Goal: Transaction & Acquisition: Book appointment/travel/reservation

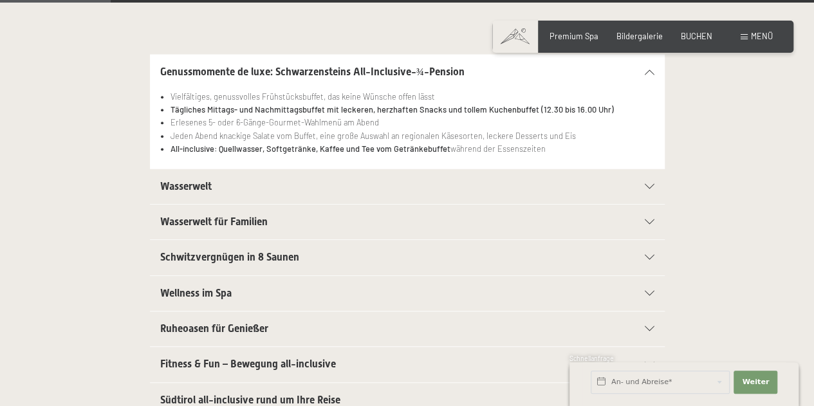
scroll to position [268, 0]
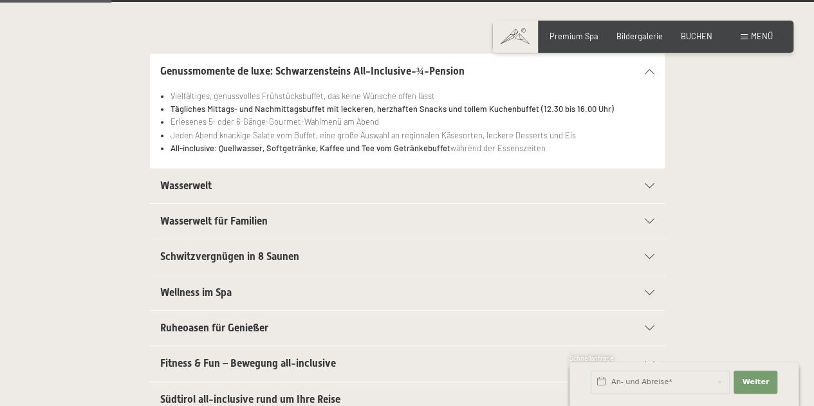
click at [651, 220] on icon at bounding box center [650, 221] width 10 height 5
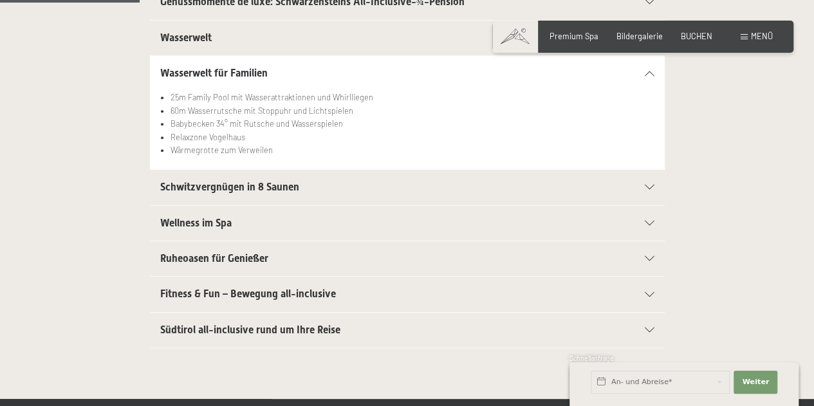
scroll to position [338, 0]
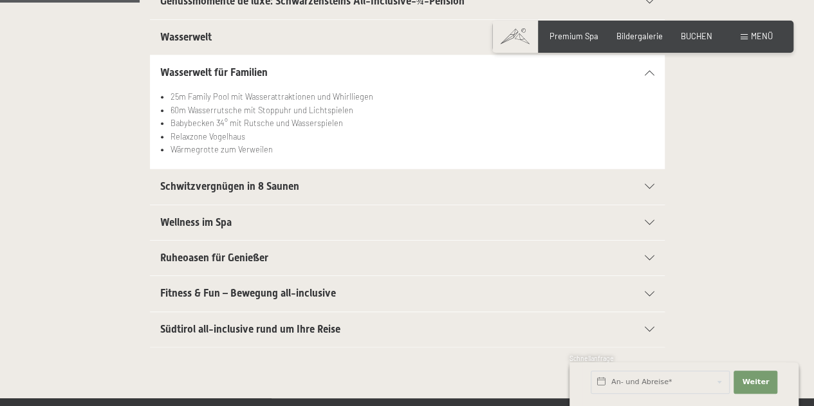
click at [648, 291] on icon at bounding box center [650, 293] width 10 height 5
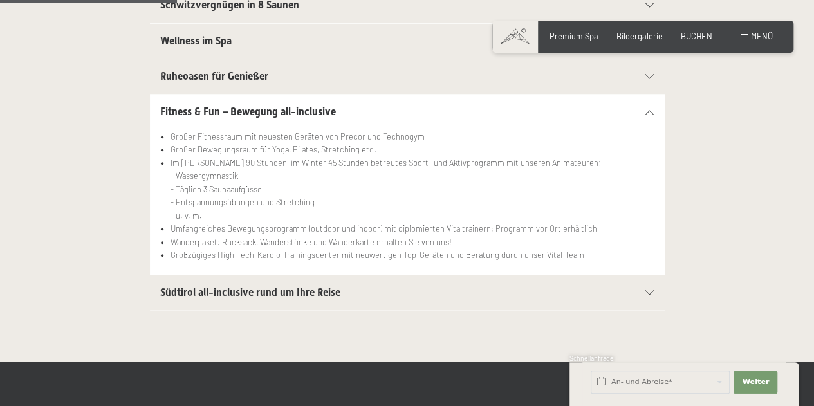
scroll to position [443, 0]
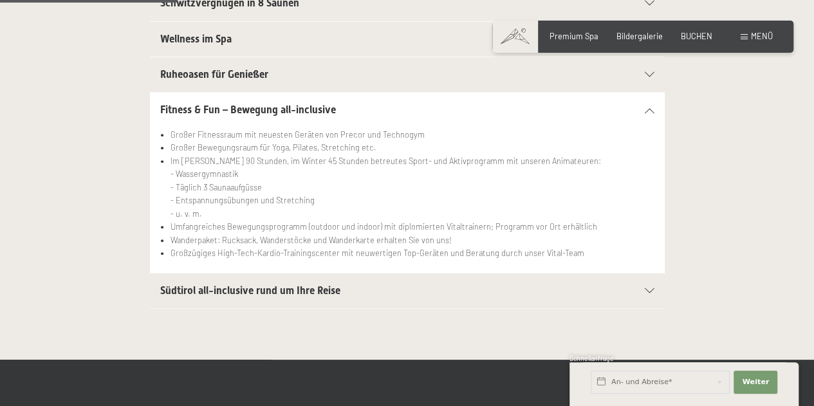
click at [648, 288] on icon at bounding box center [650, 290] width 10 height 5
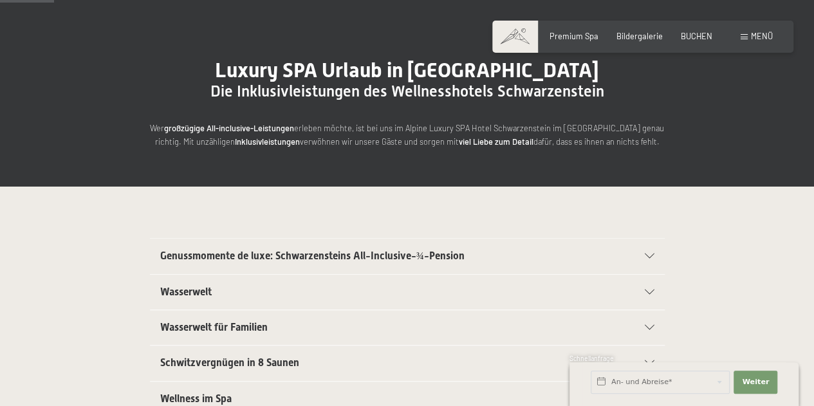
scroll to position [0, 0]
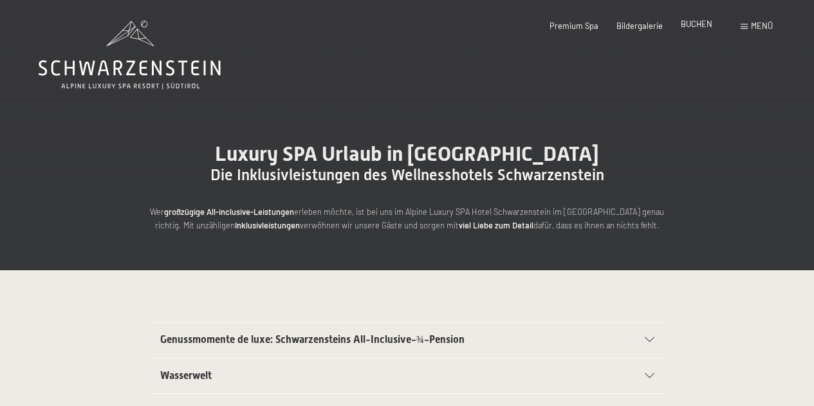
click at [695, 22] on span "BUCHEN" at bounding box center [697, 24] width 32 height 10
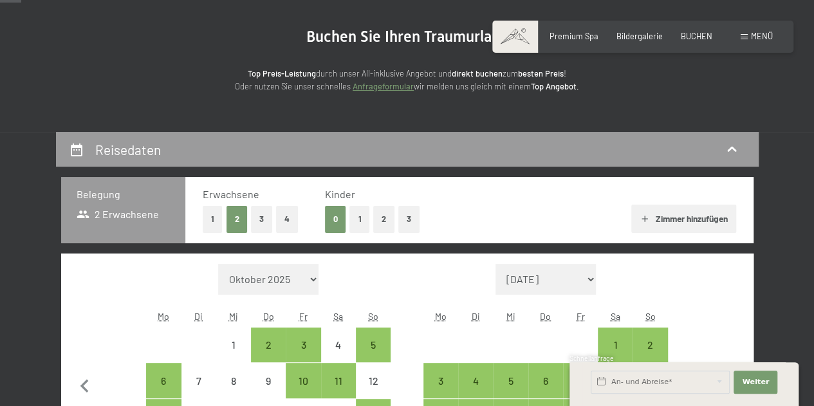
scroll to position [115, 0]
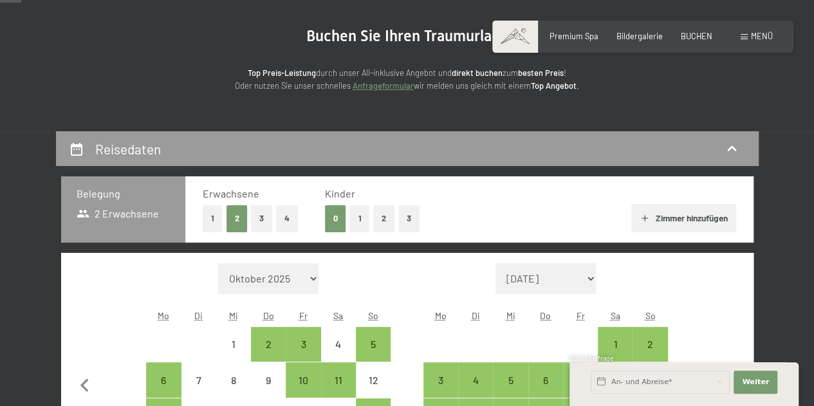
click at [389, 217] on button "2" at bounding box center [383, 218] width 21 height 26
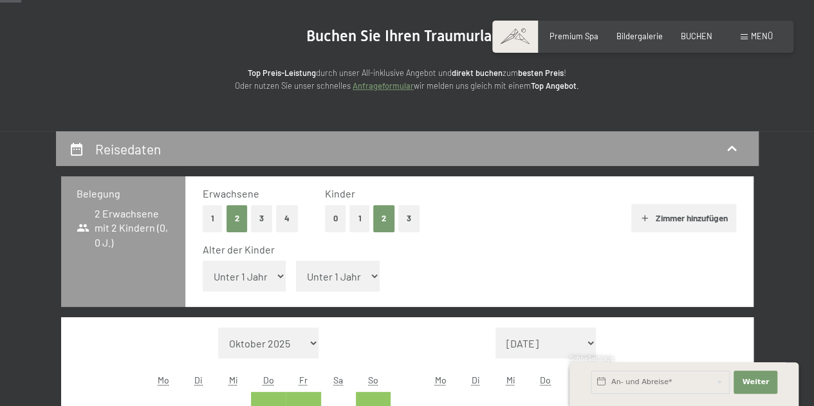
click at [256, 279] on select "Unter 1 Jahr 1 Jahr 2 Jahre 3 Jahre 4 Jahre 5 Jahre 6 Jahre 7 Jahre 8 Jahre 9 J…" at bounding box center [245, 276] width 84 height 31
select select "3"
click at [203, 261] on select "Unter 1 Jahr 1 Jahr 2 Jahre 3 Jahre 4 Jahre 5 Jahre 6 Jahre 7 Jahre 8 Jahre 9 J…" at bounding box center [245, 276] width 84 height 31
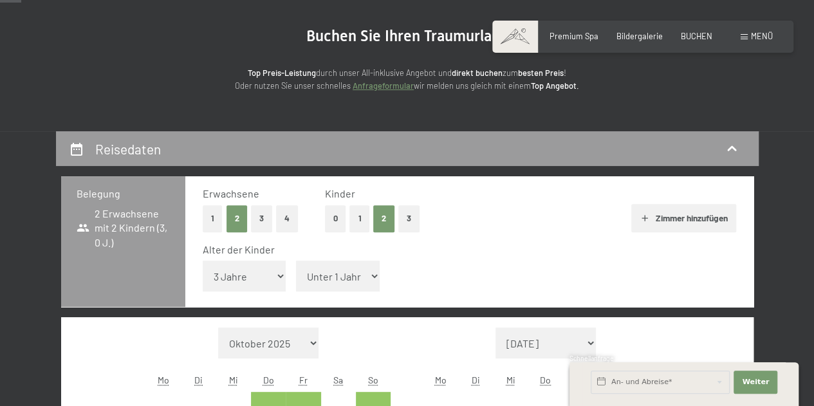
click at [341, 272] on select "Unter 1 Jahr 1 Jahr 2 Jahre 3 Jahre 4 Jahre 5 Jahre 6 Jahre 7 Jahre 8 Jahre 9 J…" at bounding box center [338, 276] width 84 height 31
select select "5"
click at [296, 261] on select "Unter 1 Jahr 1 Jahr 2 Jahre 3 Jahre 4 Jahre 5 Jahre 6 Jahre 7 Jahre 8 Jahre 9 J…" at bounding box center [338, 276] width 84 height 31
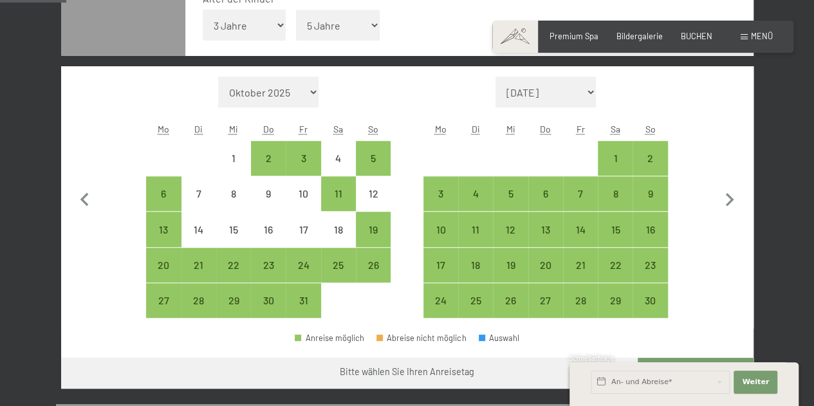
scroll to position [369, 0]
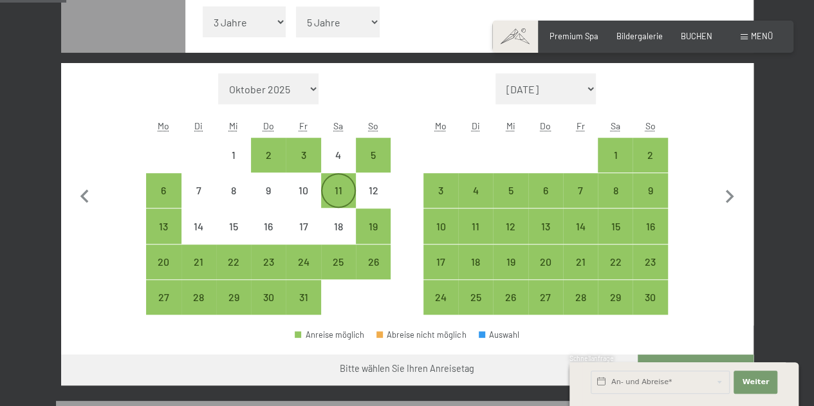
click at [333, 188] on div "11" at bounding box center [338, 201] width 32 height 32
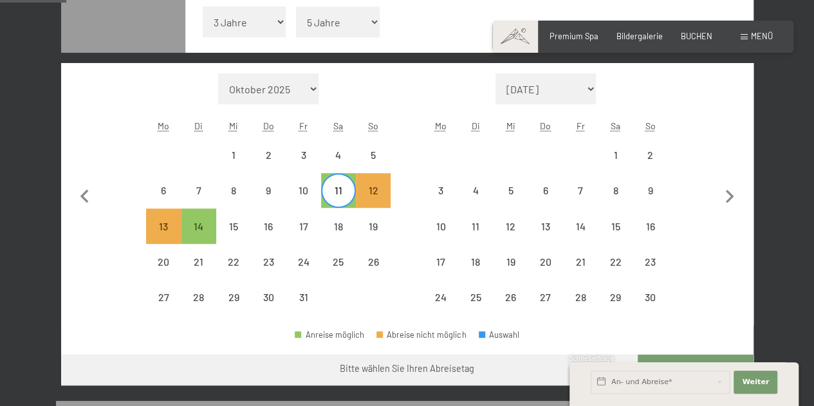
click at [341, 195] on div "11" at bounding box center [338, 201] width 32 height 32
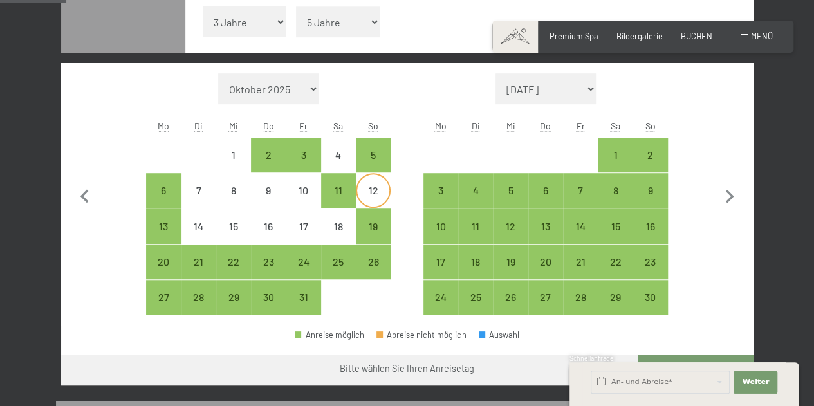
click at [371, 202] on div "12" at bounding box center [373, 201] width 32 height 32
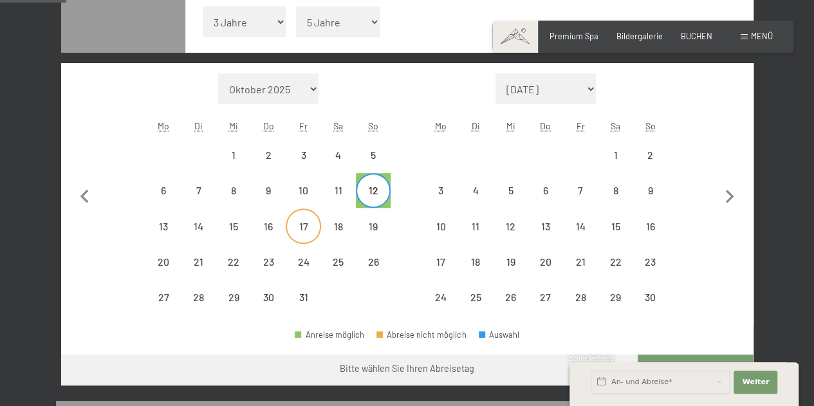
click at [303, 226] on div "17" at bounding box center [303, 237] width 32 height 32
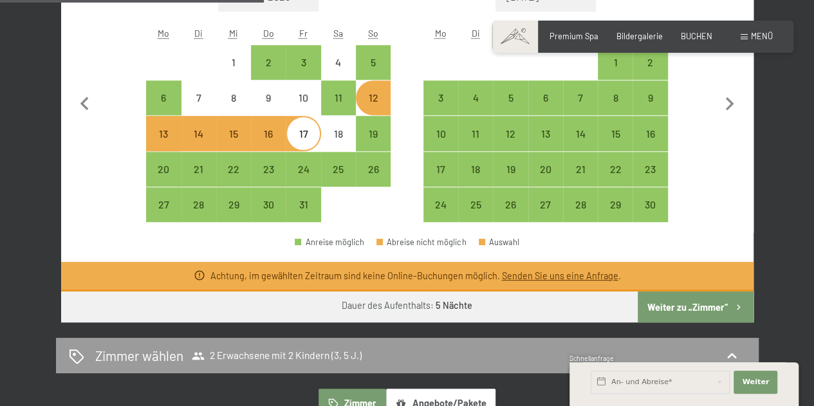
scroll to position [461, 0]
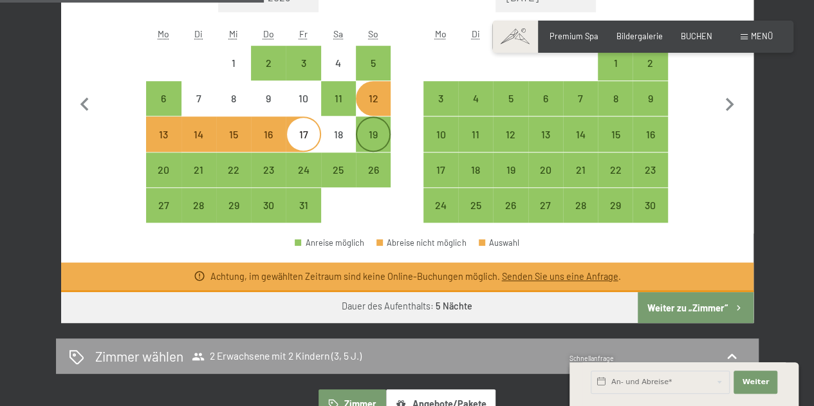
click at [374, 142] on div "19" at bounding box center [373, 145] width 32 height 32
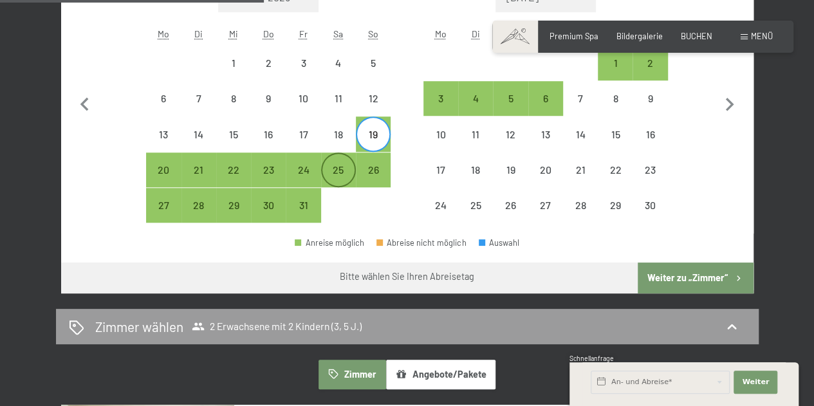
click at [338, 167] on div "25" at bounding box center [338, 181] width 32 height 32
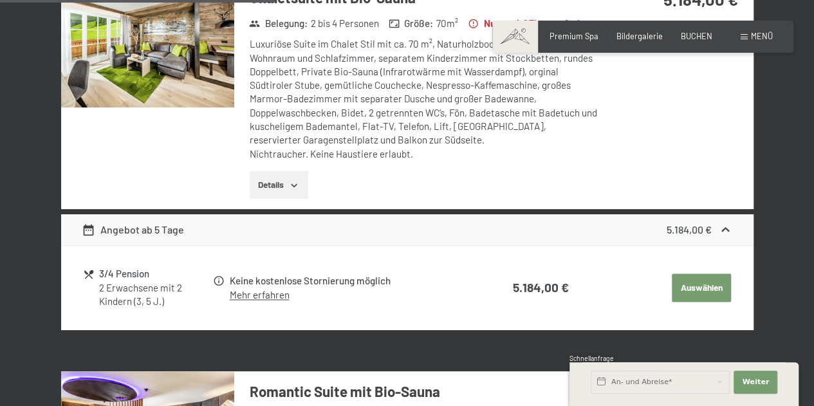
scroll to position [872, 0]
